Goal: Check status: Check status

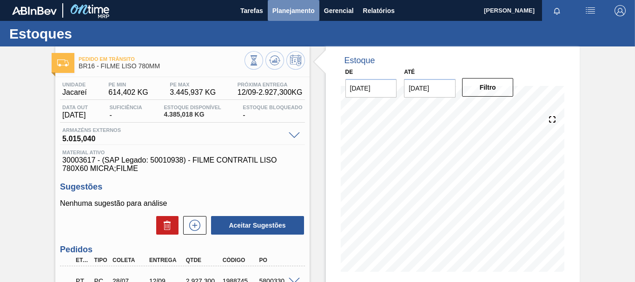
click at [276, 12] on span "Planejamento" at bounding box center [293, 10] width 42 height 11
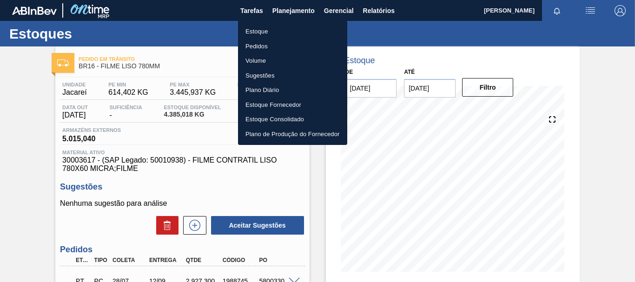
click at [259, 28] on li "Estoque" at bounding box center [292, 31] width 109 height 15
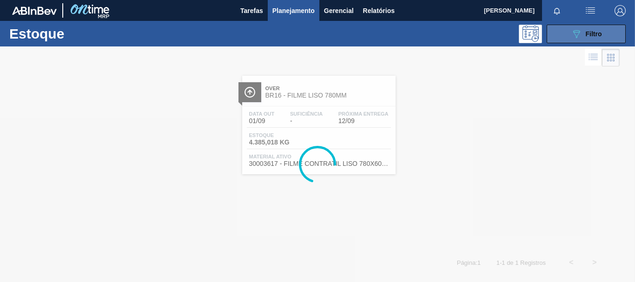
click at [596, 38] on div "089F7B8B-B2A5-4AFE-B5C0-19BA573D28AC Filtro" at bounding box center [586, 33] width 31 height 11
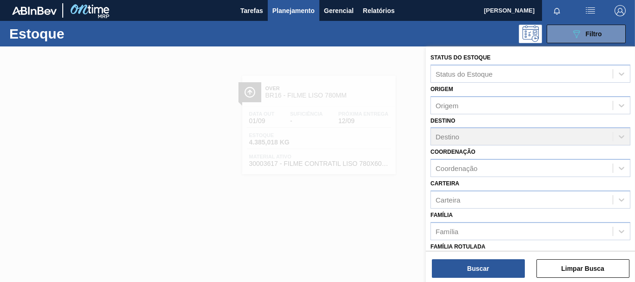
scroll to position [139, 0]
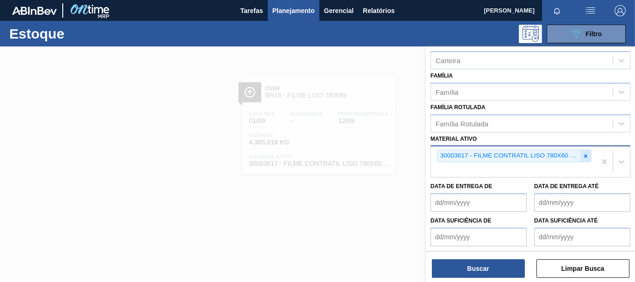
click at [587, 157] on icon at bounding box center [585, 156] width 7 height 7
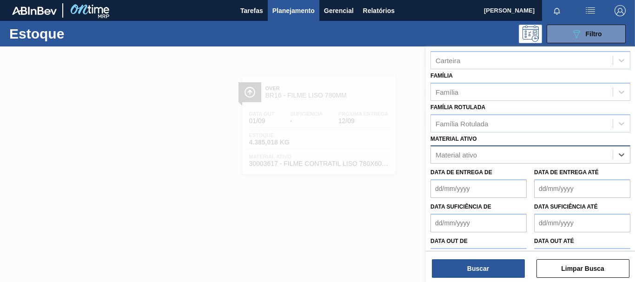
paste ativo "30033737"
type ativo "30033737"
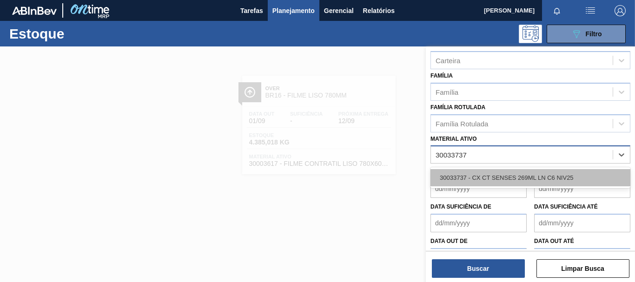
click at [462, 176] on div "30033737 - CX CT SENSES 269ML LN C6 NIV25" at bounding box center [530, 177] width 200 height 17
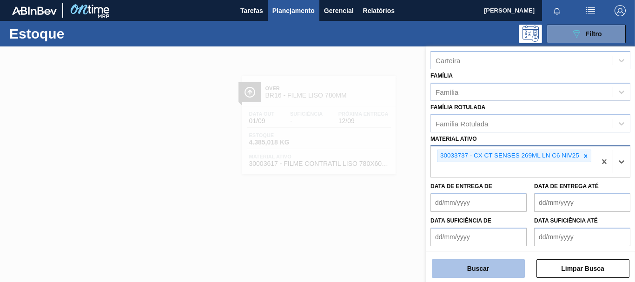
click at [481, 277] on button "Buscar" at bounding box center [478, 268] width 93 height 19
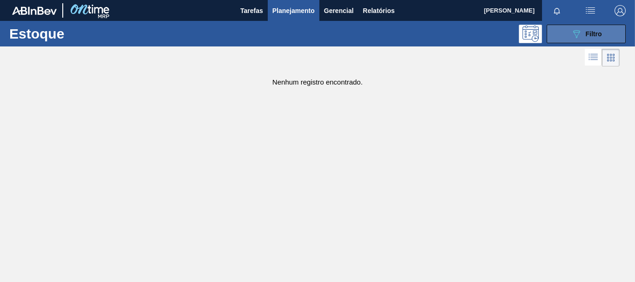
click at [550, 36] on button "089F7B8B-B2A5-4AFE-B5C0-19BA573D28AC Filtro" at bounding box center [586, 34] width 79 height 19
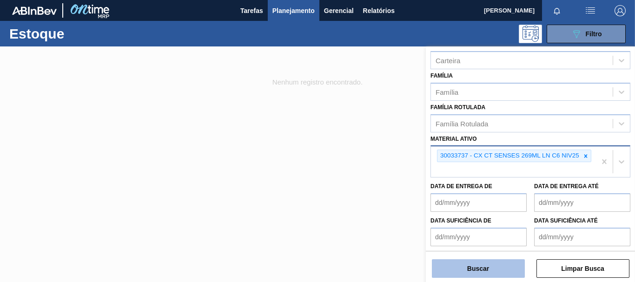
click at [493, 268] on button "Buscar" at bounding box center [478, 268] width 93 height 19
